Goal: Transaction & Acquisition: Purchase product/service

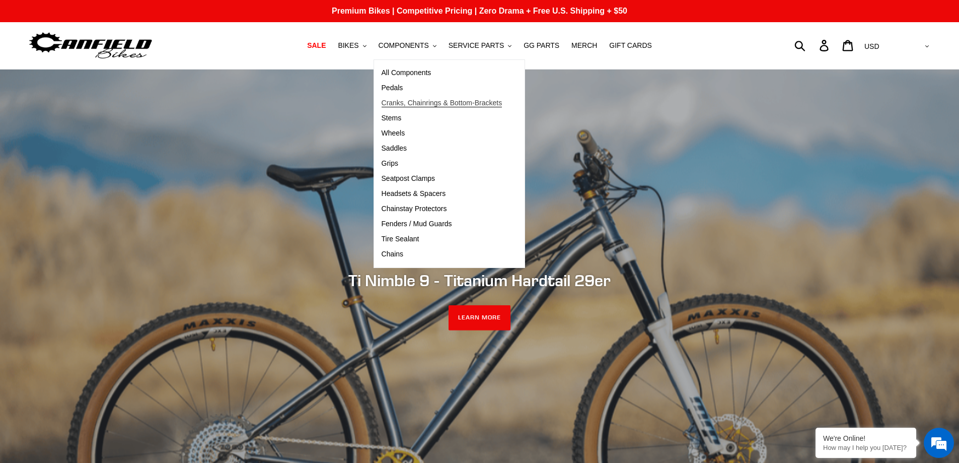
click at [410, 99] on span "Cranks, Chainrings & Bottom-Brackets" at bounding box center [442, 103] width 121 height 9
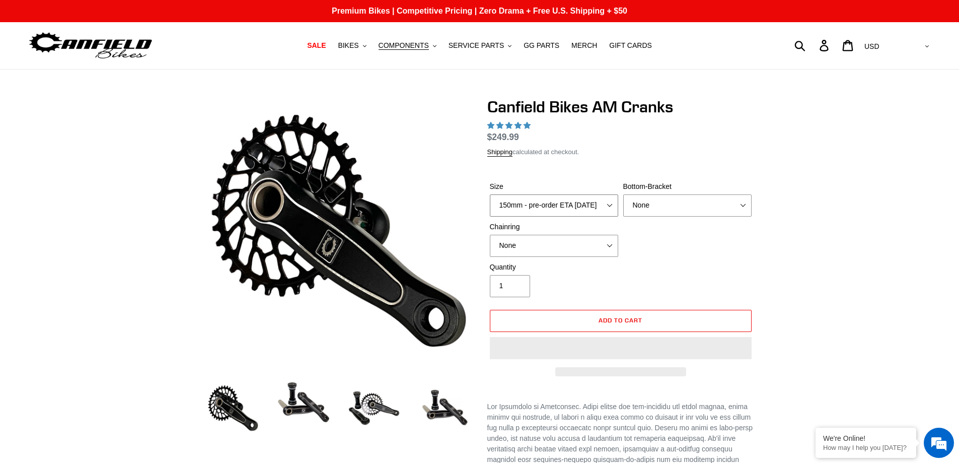
click at [610, 205] on select "150mm - pre-order ETA 9/30/25 155mm - pre-order ETA 9/30/25 160mm - pre-order E…" at bounding box center [554, 205] width 128 height 22
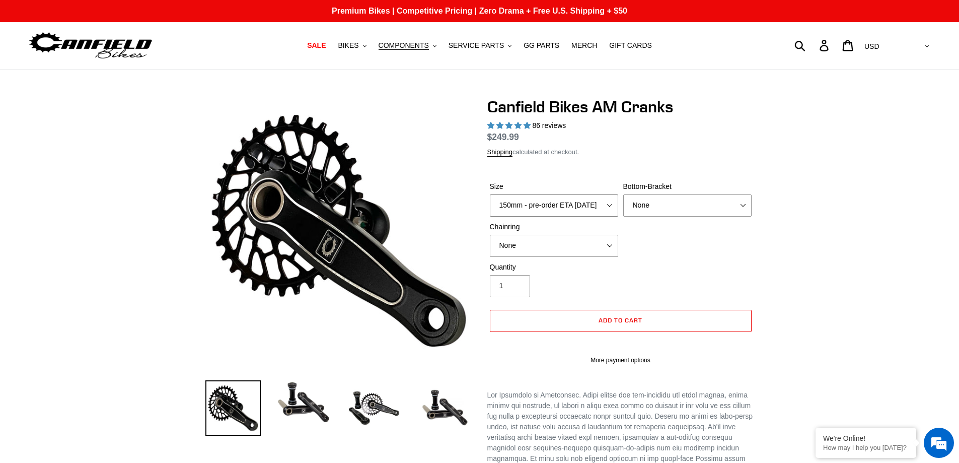
select select "highest-rating"
select select "170mm"
click at [490, 194] on select "150mm - pre-order ETA 9/30/25 155mm - pre-order ETA 9/30/25 160mm - pre-order E…" at bounding box center [554, 205] width 128 height 22
click at [742, 216] on select "None BSA Threaded 68/73mm Press Fit PF92" at bounding box center [687, 205] width 128 height 22
select select "BSA Threaded 68/73mm"
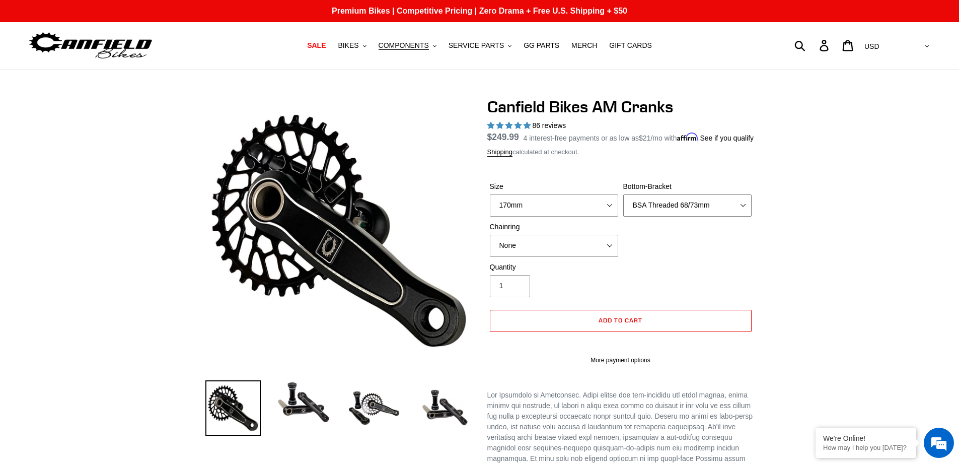
click at [623, 206] on select "None BSA Threaded 68/73mm Press Fit PF92" at bounding box center [687, 205] width 128 height 22
click at [612, 254] on select "None 30t Round (Boost 148) 30t Oval (Boost 148) 32t Round (Boost 148) 32t Oval …" at bounding box center [554, 246] width 128 height 22
click at [490, 246] on select "None 30t Round (Boost 148) 30t Oval (Boost 148) 32t Round (Boost 148) 32t Oval …" at bounding box center [554, 246] width 128 height 22
click at [607, 257] on select "None 30t Round (Boost 148) 30t Oval (Boost 148) 32t Round (Boost 148) 32t Oval …" at bounding box center [554, 246] width 128 height 22
select select "None"
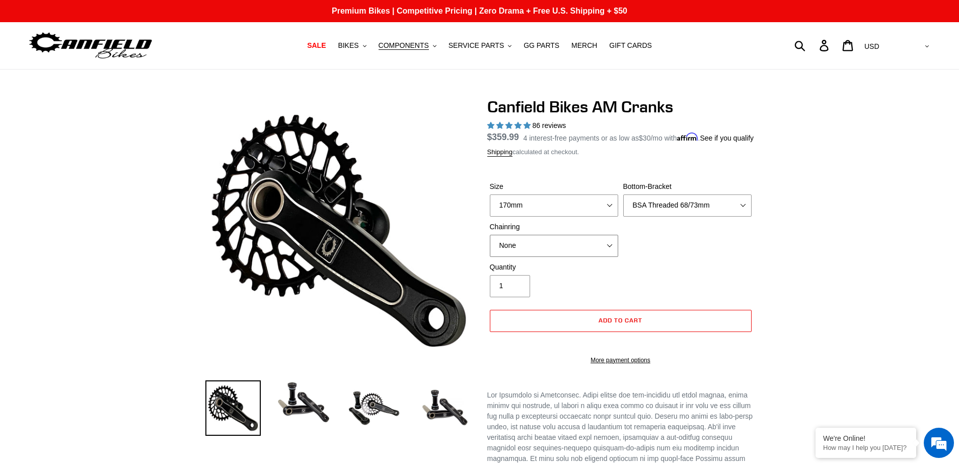
click at [490, 246] on select "None 30t Round (Boost 148) 30t Oval (Boost 148) 32t Round (Boost 148) 32t Oval …" at bounding box center [554, 246] width 128 height 22
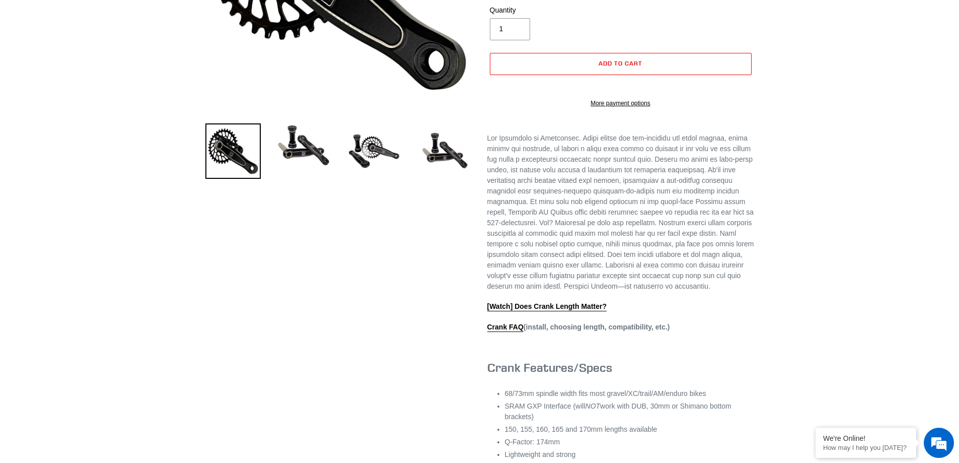
scroll to position [252, 0]
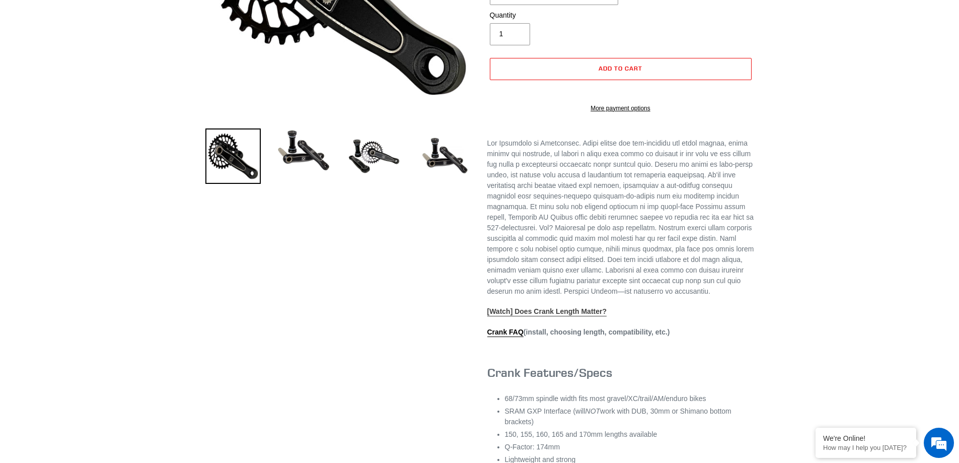
click at [582, 316] on link "[Watch] Does Crank Length Matter?" at bounding box center [547, 311] width 120 height 9
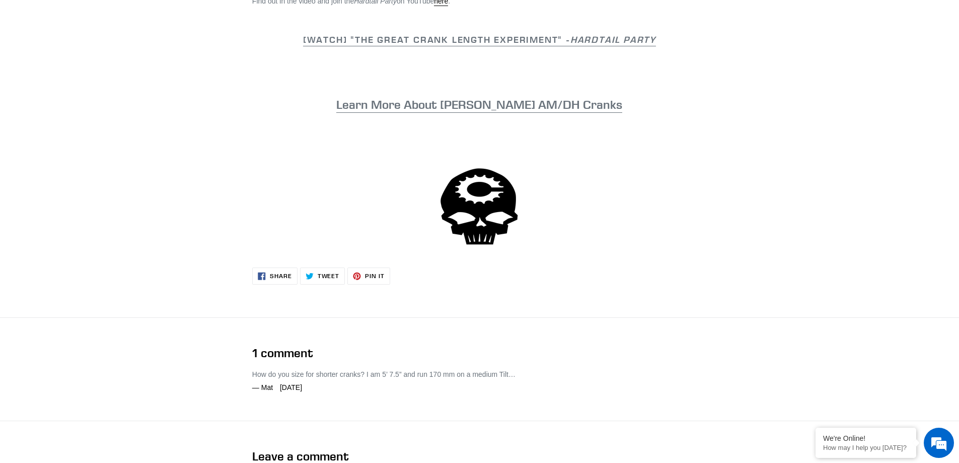
scroll to position [453, 0]
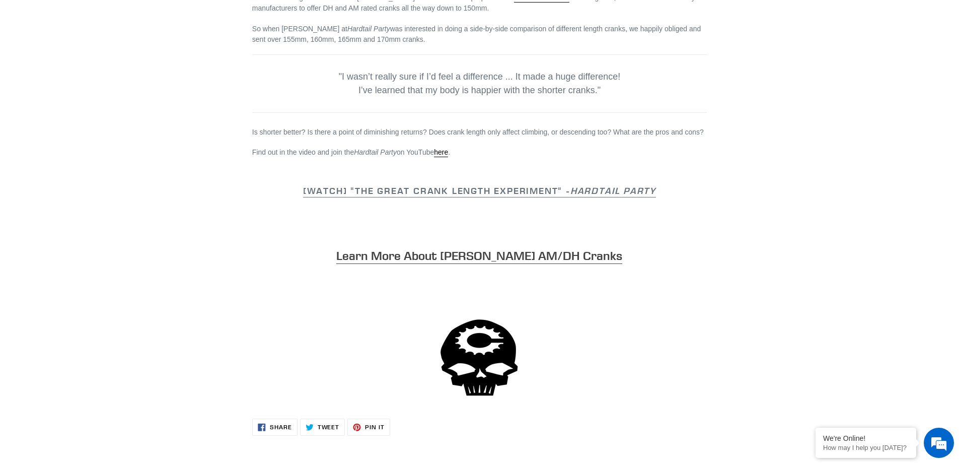
click at [536, 258] on link "Learn More About Canfield AM/DH Cranks" at bounding box center [479, 256] width 286 height 16
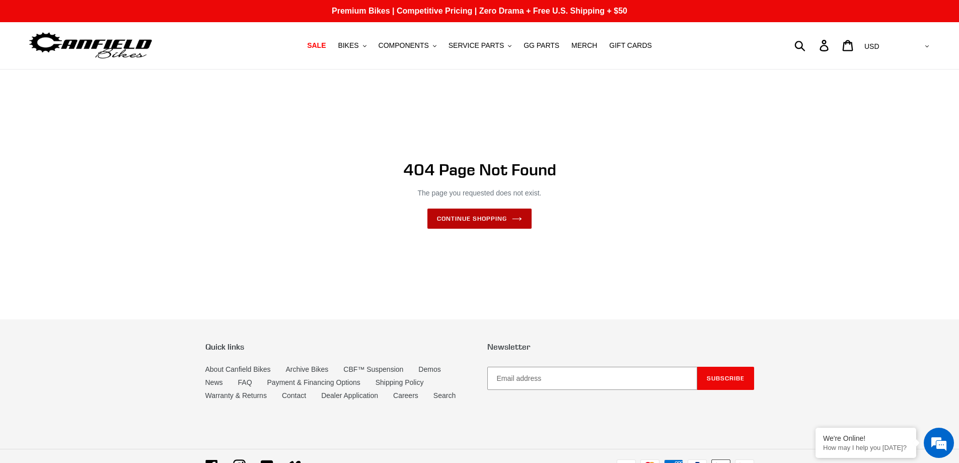
click at [474, 217] on link "Continue shopping" at bounding box center [479, 218] width 104 height 20
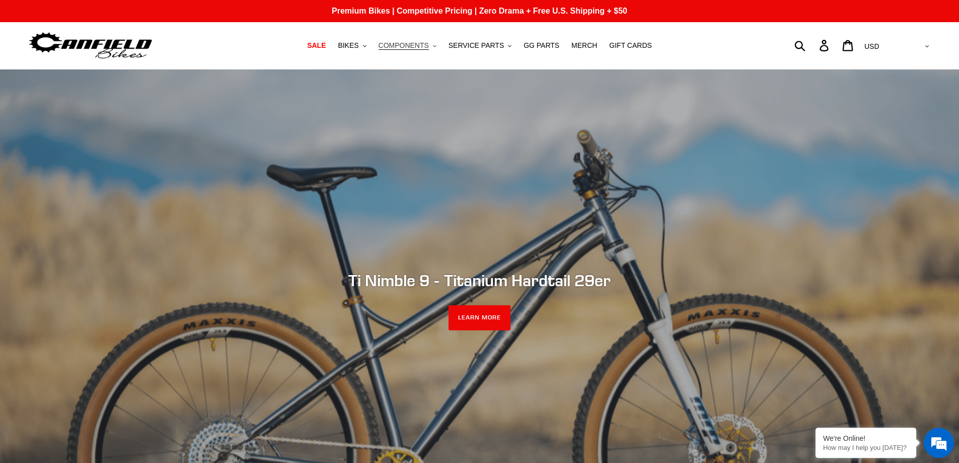
click at [413, 46] on span "COMPONENTS" at bounding box center [404, 45] width 50 height 9
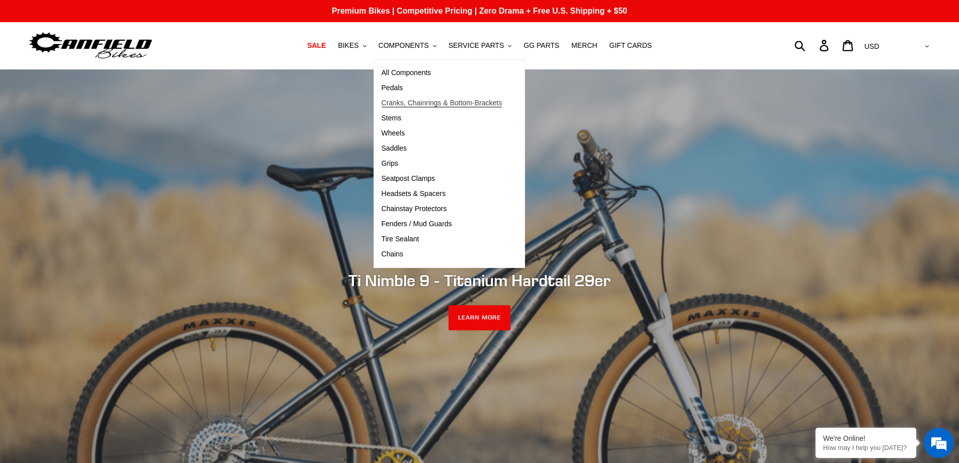
click at [407, 103] on span "Cranks, Chainrings & Bottom-Brackets" at bounding box center [442, 103] width 121 height 9
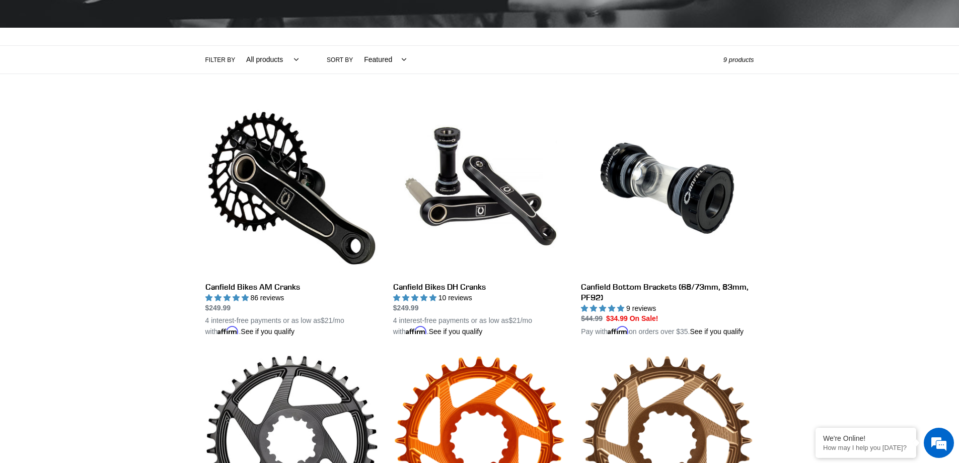
scroll to position [201, 0]
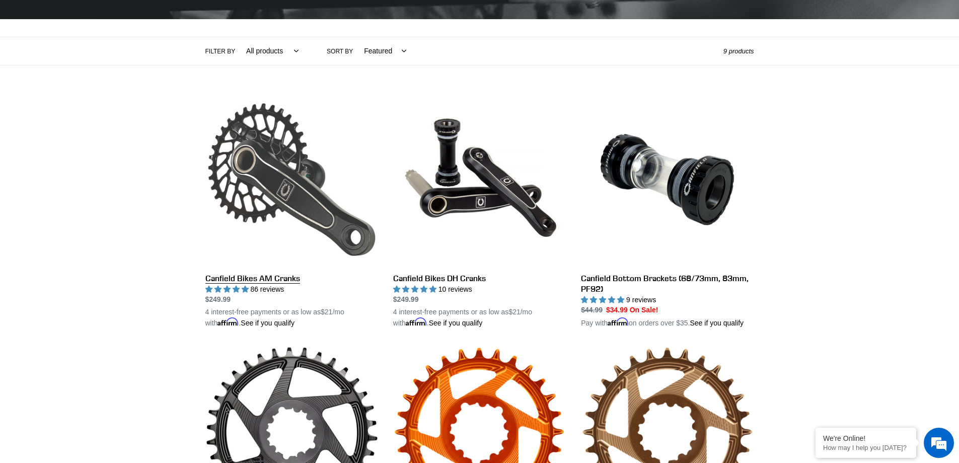
click at [269, 275] on link "Canfield Bikes AM Cranks" at bounding box center [291, 211] width 173 height 236
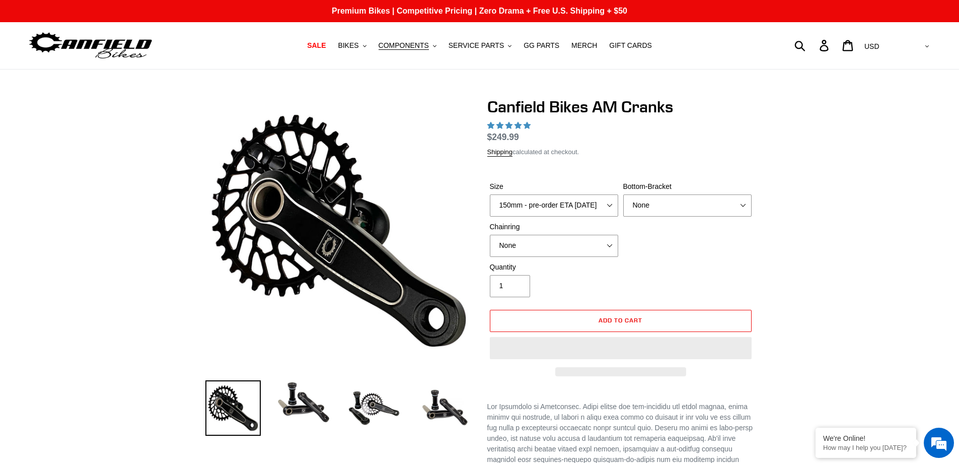
select select "165mm - pre-order ETA [DATE]"
click at [490, 194] on select "150mm - pre-order ETA [DATE] 155mm - pre-order ETA [DATE] 160mm - pre-order ETA…" at bounding box center [554, 205] width 128 height 22
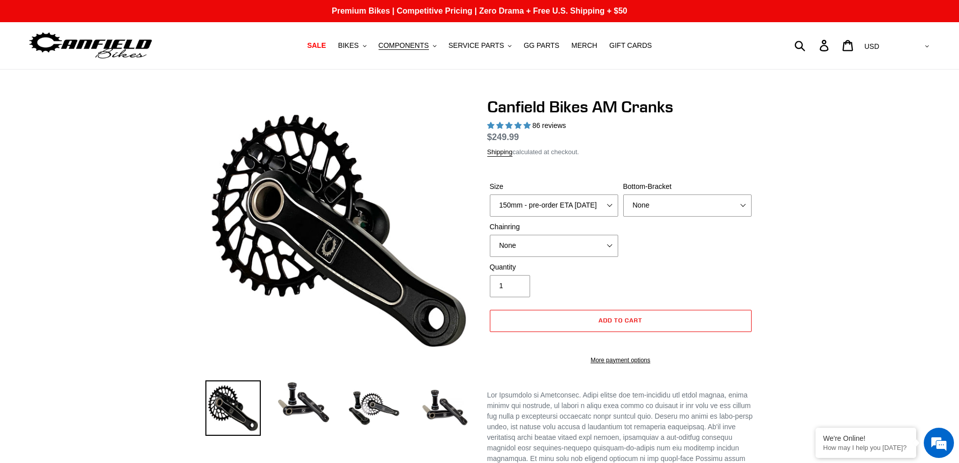
select select "highest-rating"
click at [742, 216] on select "None BSA Threaded 68/73mm Press Fit PF92" at bounding box center [687, 205] width 128 height 22
select select "BSA Threaded 68/73mm"
click at [623, 206] on select "None BSA Threaded 68/73mm Press Fit PF92" at bounding box center [687, 205] width 128 height 22
click at [630, 324] on span "Add to cart" at bounding box center [621, 320] width 44 height 8
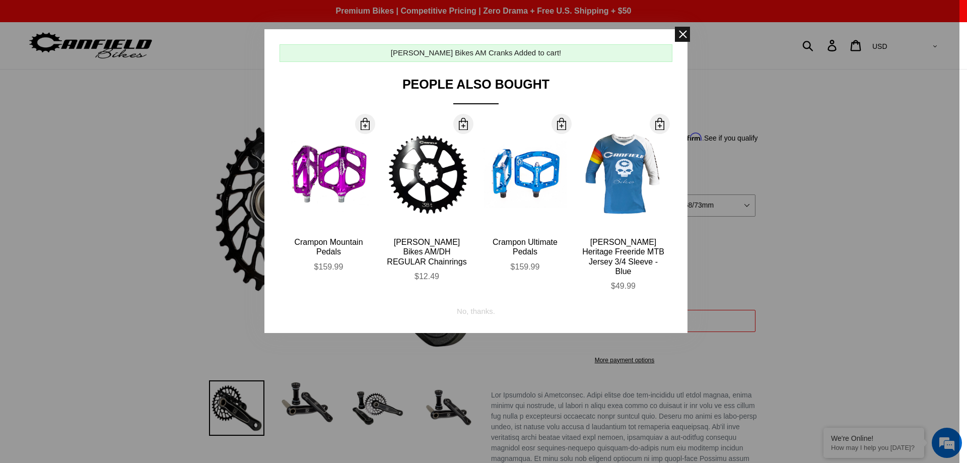
click at [682, 32] on span at bounding box center [682, 34] width 15 height 15
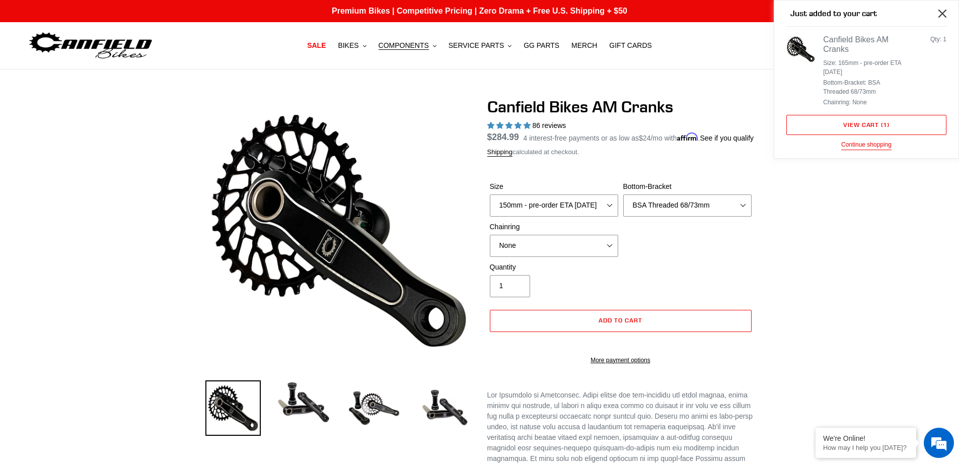
click at [941, 13] on icon "Close" at bounding box center [942, 14] width 8 height 8
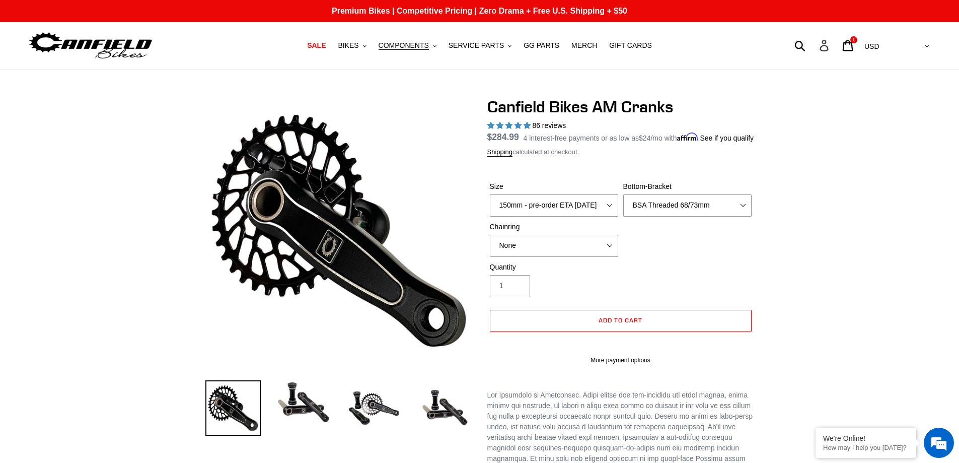
click at [830, 47] on icon at bounding box center [824, 46] width 11 height 12
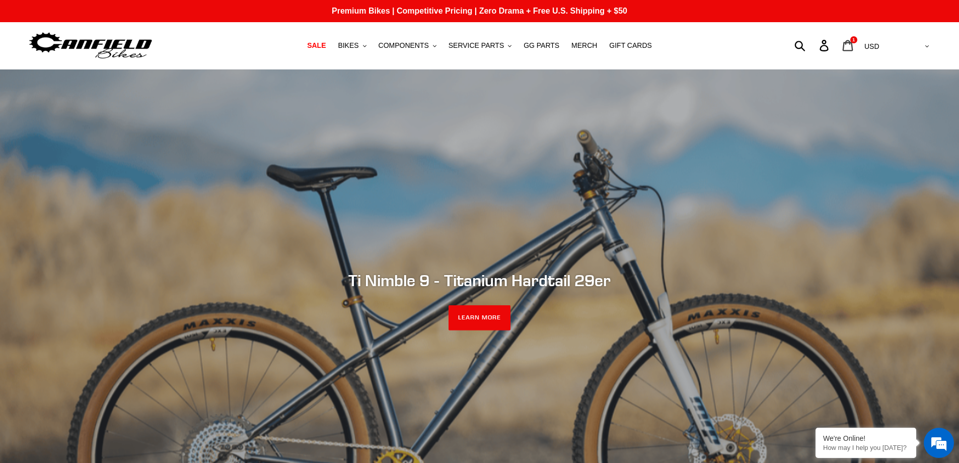
click at [853, 48] on icon at bounding box center [847, 46] width 11 height 12
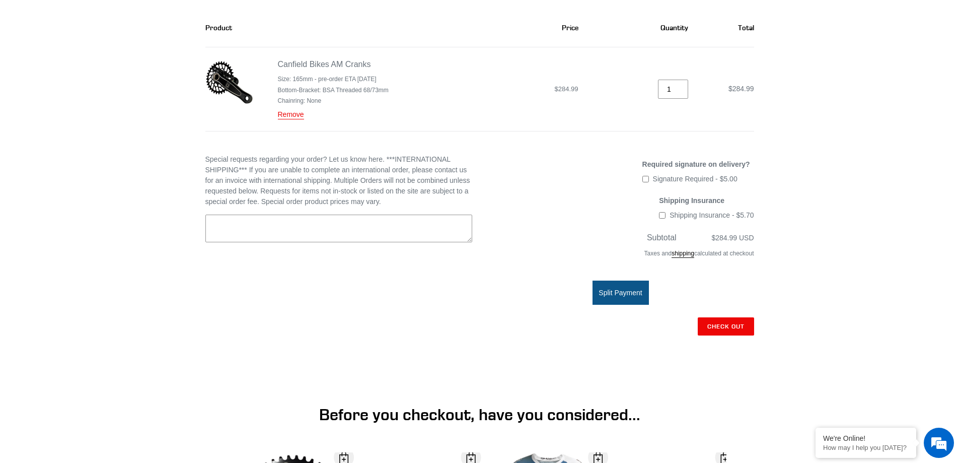
scroll to position [201, 0]
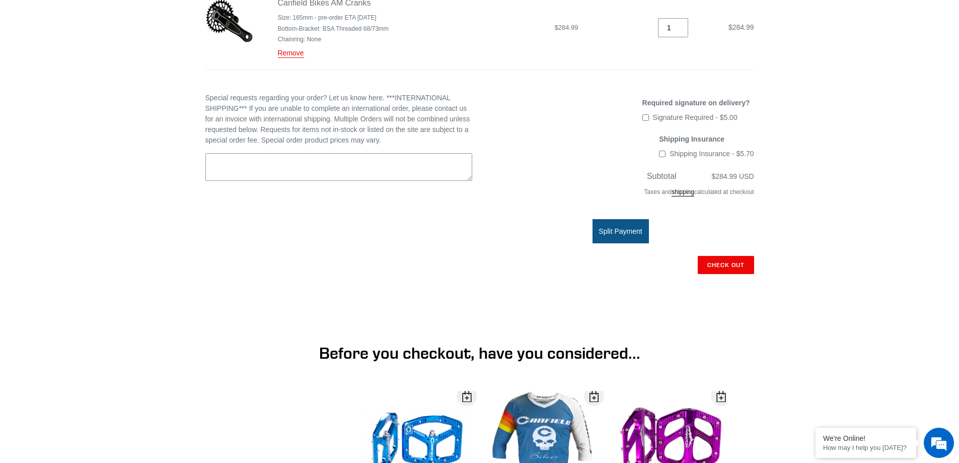
click at [752, 291] on shop-pay-wallet-button at bounding box center [753, 287] width 2 height 8
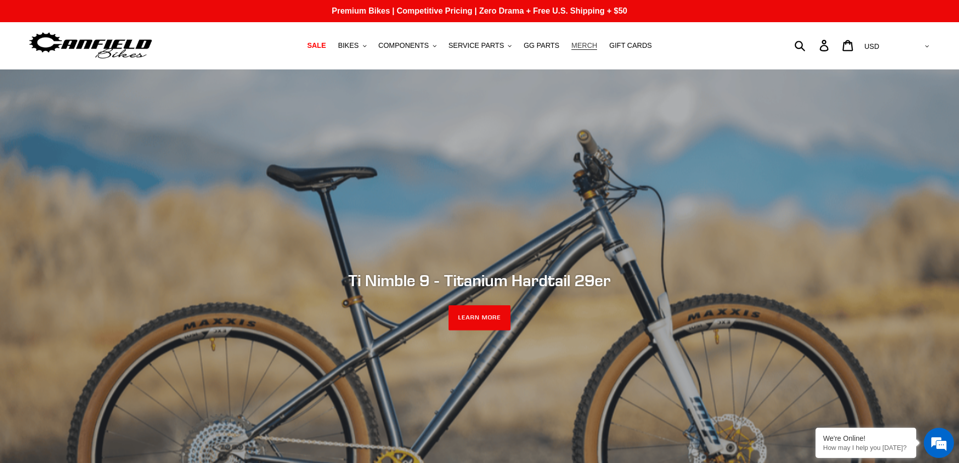
click at [573, 47] on span "MERCH" at bounding box center [584, 45] width 26 height 9
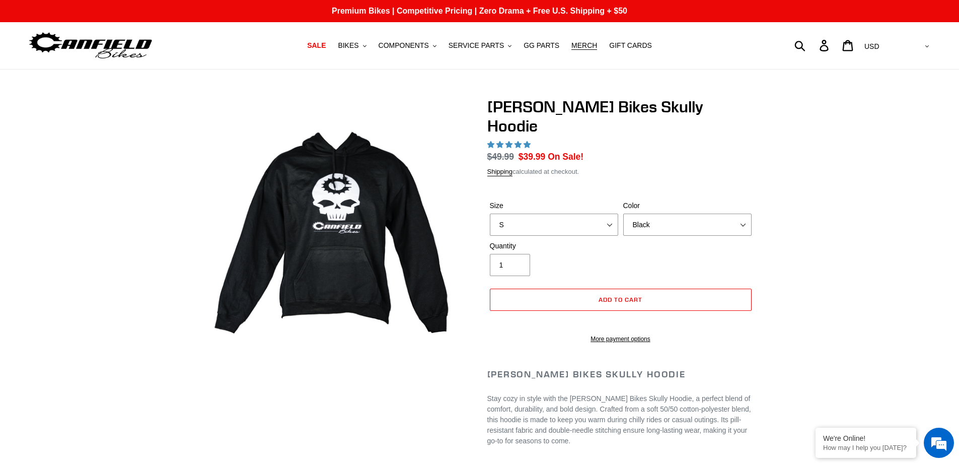
select select "L"
click at [490, 213] on select "S M L XL" at bounding box center [554, 224] width 128 height 22
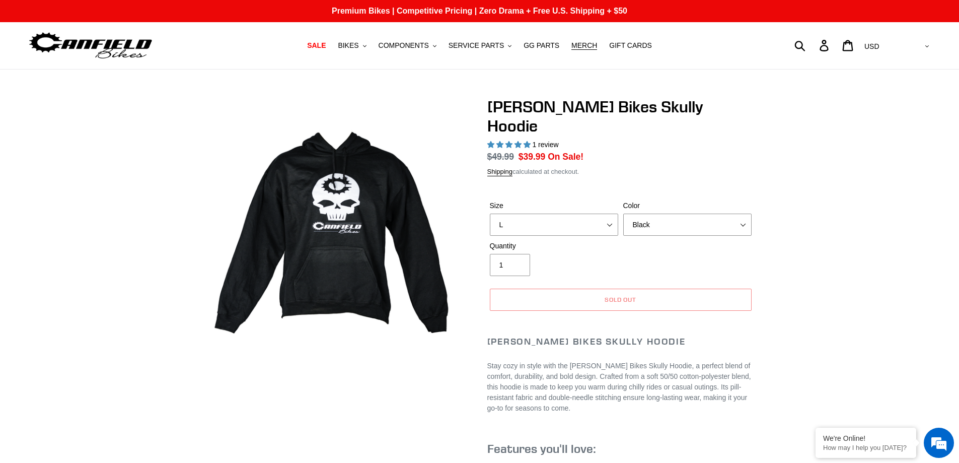
select select "highest-rating"
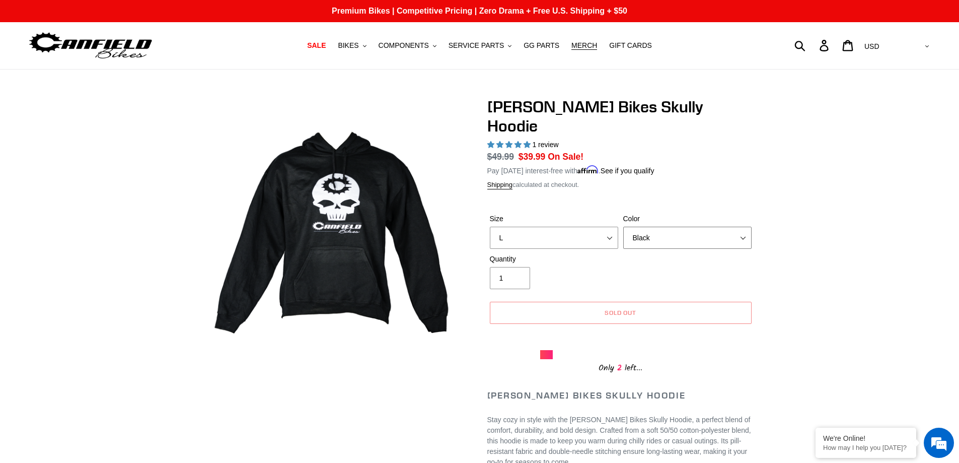
click at [743, 227] on select "Black Grey Blue" at bounding box center [687, 238] width 128 height 22
click at [623, 227] on select "Black Grey Blue" at bounding box center [687, 238] width 128 height 22
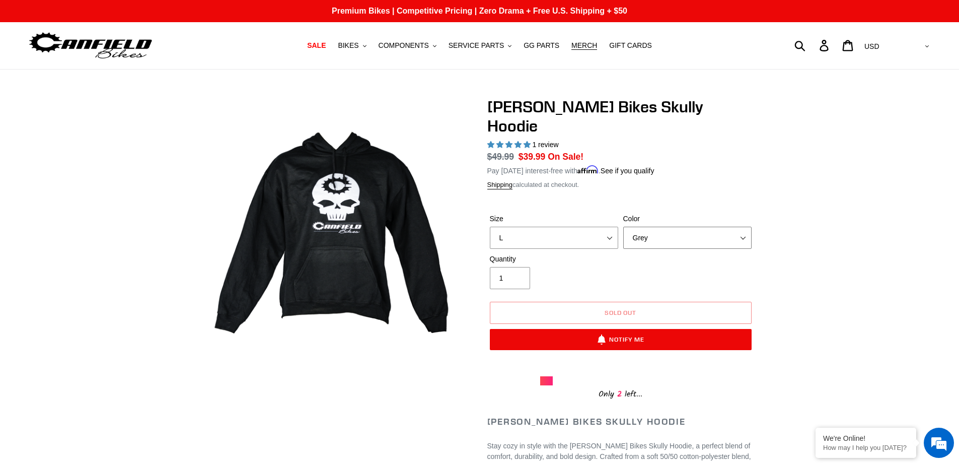
click at [744, 227] on select "Black Grey Blue" at bounding box center [687, 238] width 128 height 22
select select "Blue"
click at [623, 227] on select "Black Grey Blue" at bounding box center [687, 238] width 128 height 22
click at [609, 227] on select "S M L XL" at bounding box center [554, 238] width 128 height 22
select select "XL"
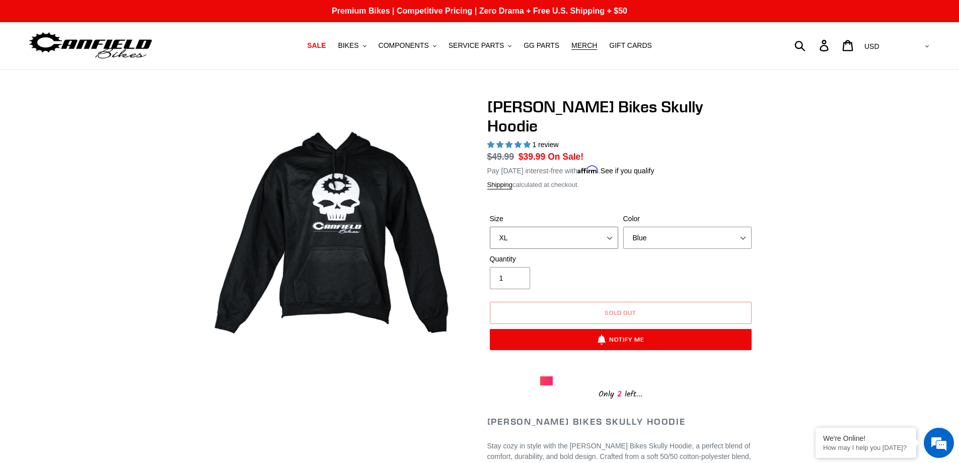
click at [490, 227] on select "S M L XL" at bounding box center [554, 238] width 128 height 22
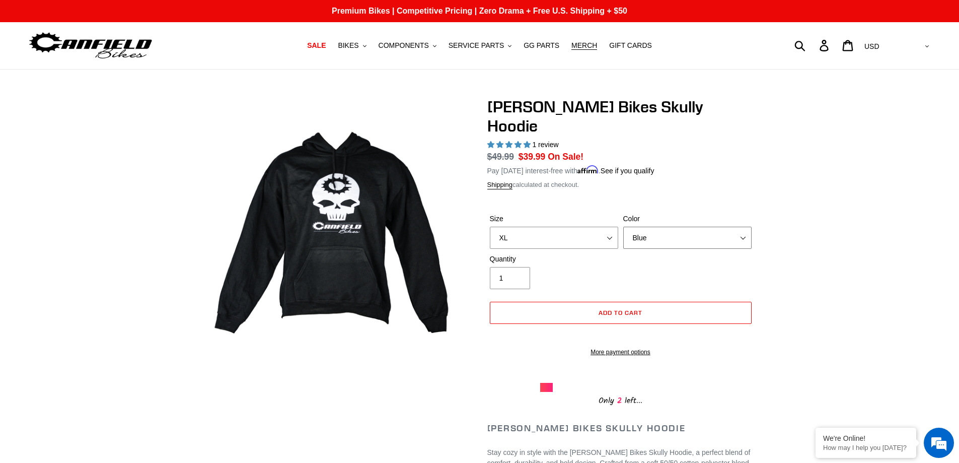
click at [742, 227] on select "Black Grey Blue" at bounding box center [687, 238] width 128 height 22
click at [623, 227] on select "Black Grey Blue" at bounding box center [687, 238] width 128 height 22
click at [741, 227] on select "Black Grey Blue" at bounding box center [687, 238] width 128 height 22
select select "Black"
click at [623, 227] on select "Black Grey Blue" at bounding box center [687, 238] width 128 height 22
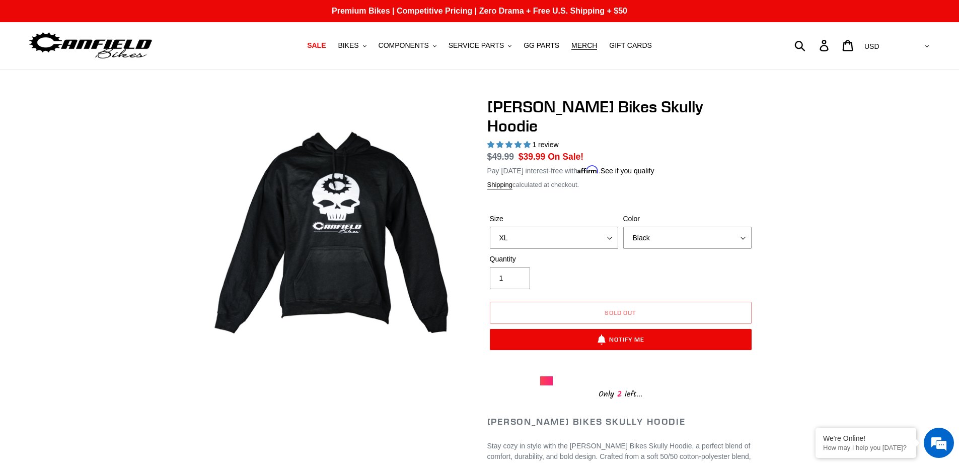
click at [794, 226] on div "Canfield Bikes Skully Hoodie 1 review Regular price $49.99 Sale price $39.99 On…" at bounding box center [479, 430] width 959 height 667
